Goal: Navigation & Orientation: Understand site structure

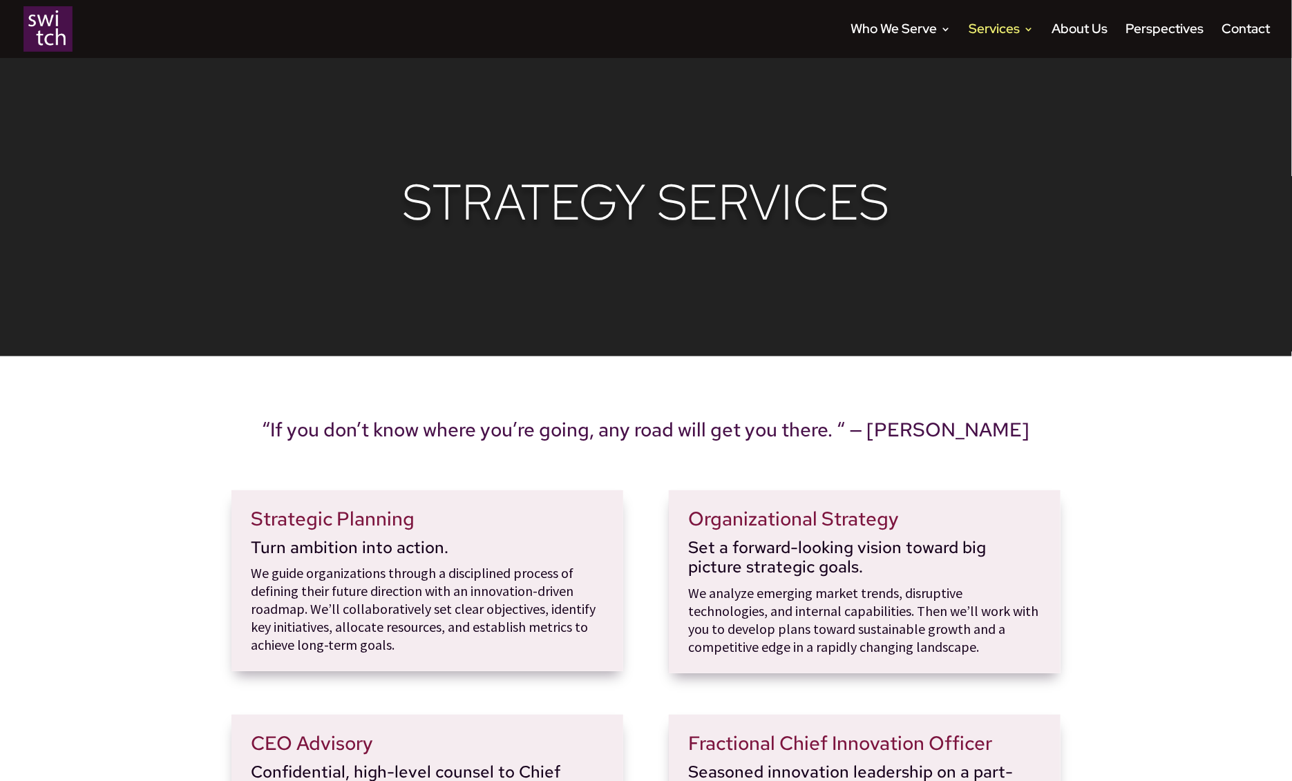
click at [35, 40] on img at bounding box center [47, 29] width 49 height 46
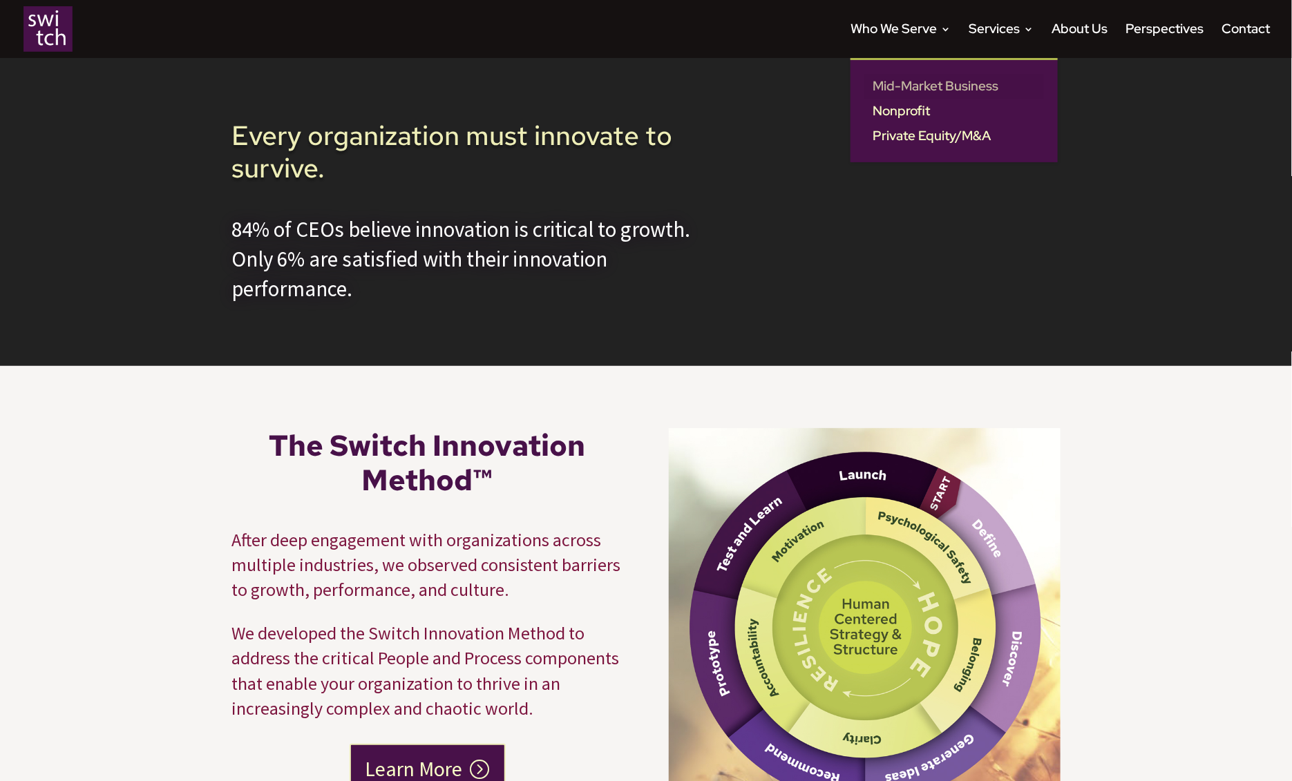
click at [877, 89] on link "Mid-Market Business" at bounding box center [954, 86] width 180 height 25
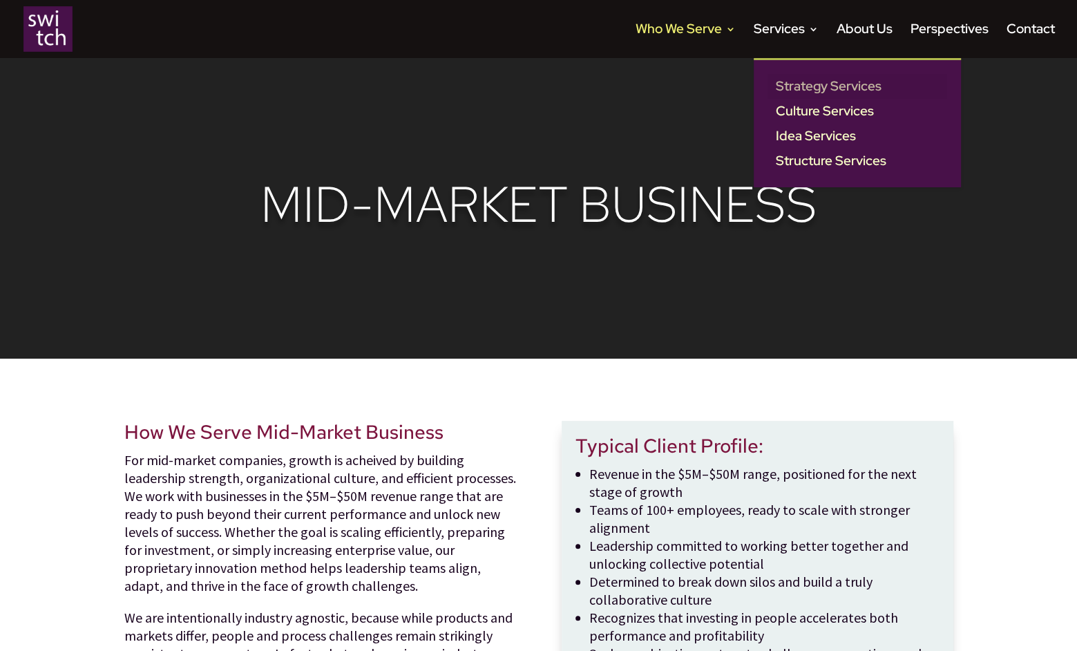
click at [786, 93] on link "Strategy Services" at bounding box center [858, 86] width 180 height 25
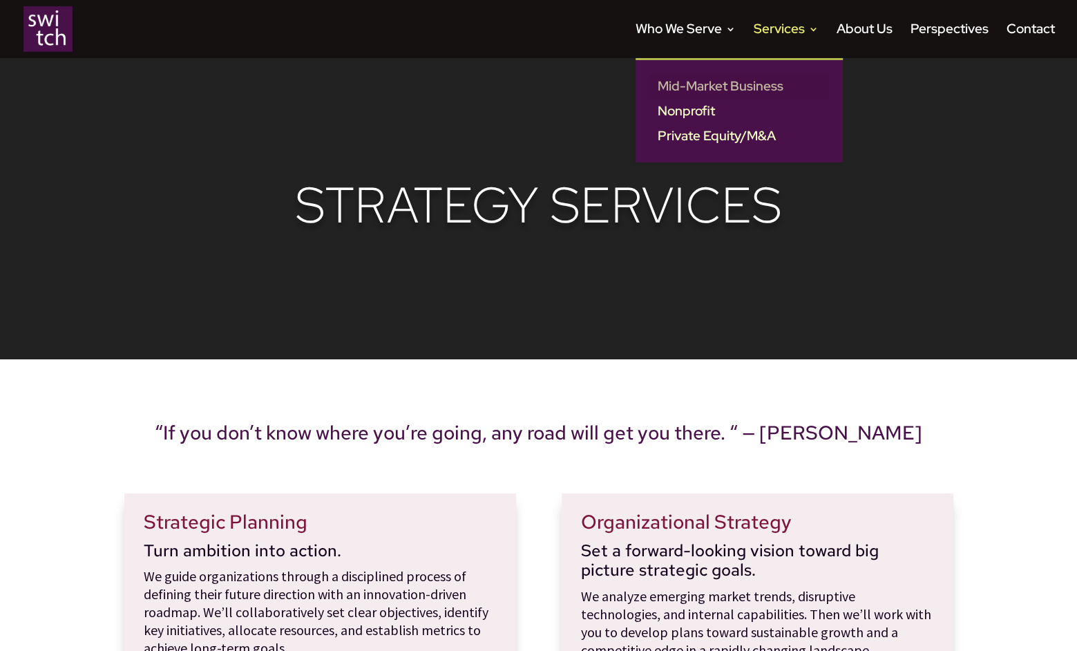
click at [671, 85] on link "Mid-Market Business" at bounding box center [739, 86] width 180 height 25
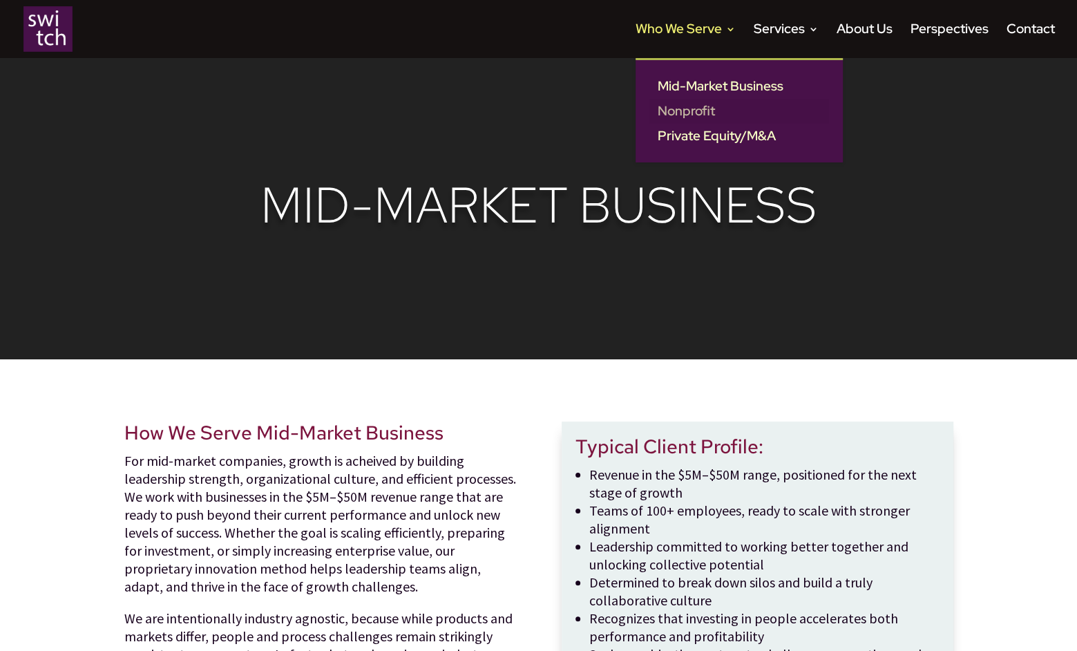
click at [671, 108] on link "Nonprofit" at bounding box center [739, 111] width 180 height 25
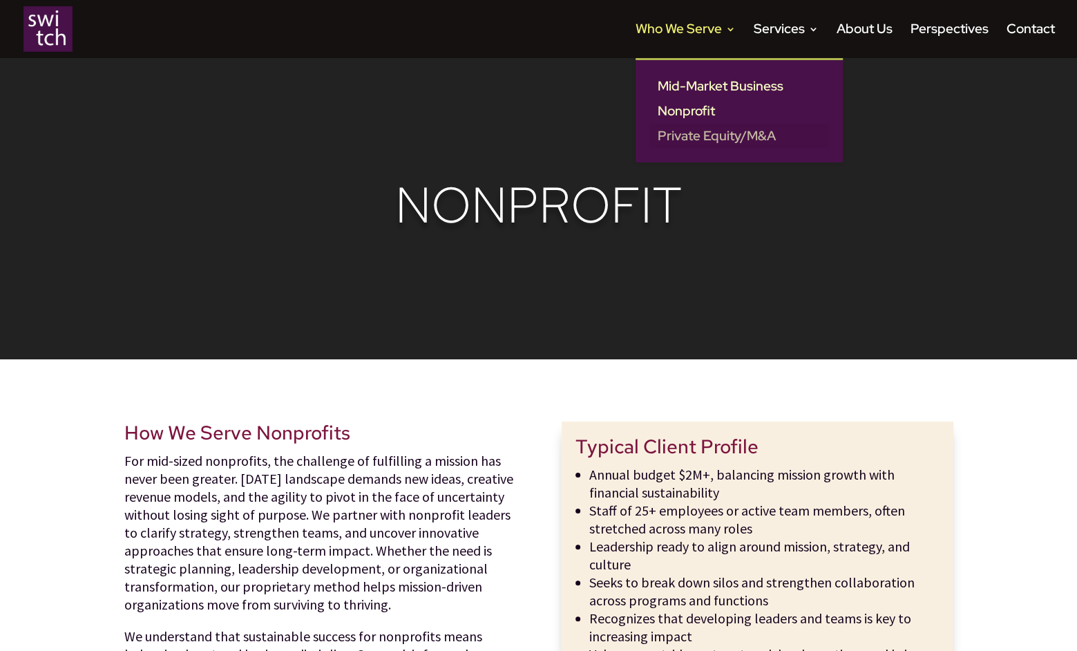
click at [666, 137] on link "Private Equity/M&A" at bounding box center [739, 136] width 180 height 25
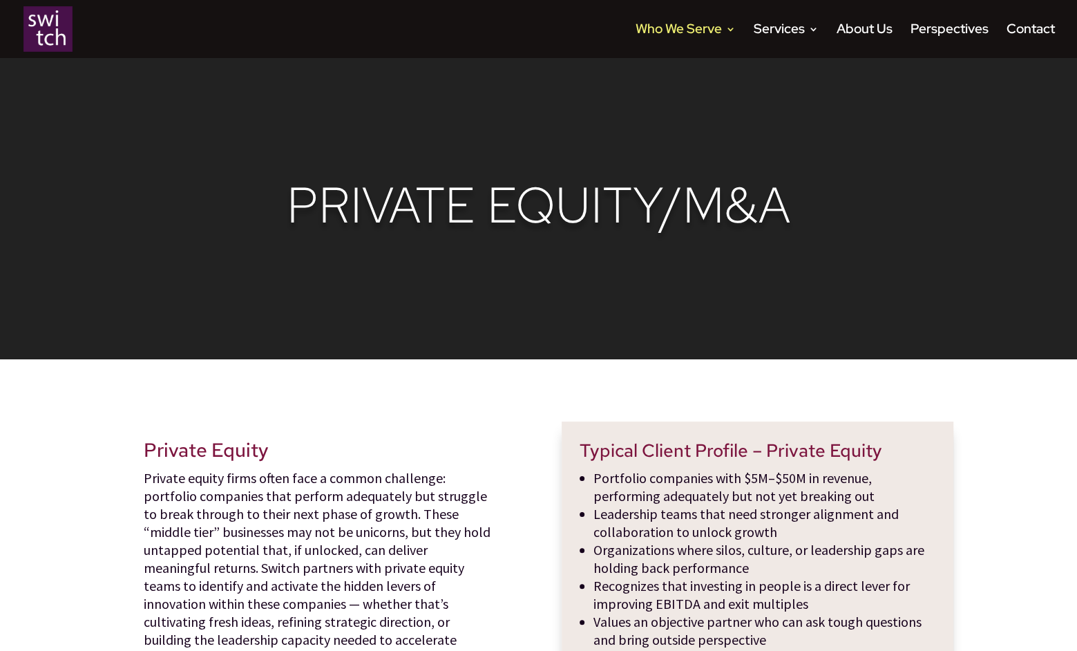
click at [38, 26] on img at bounding box center [47, 29] width 49 height 46
